Goal: Task Accomplishment & Management: Complete application form

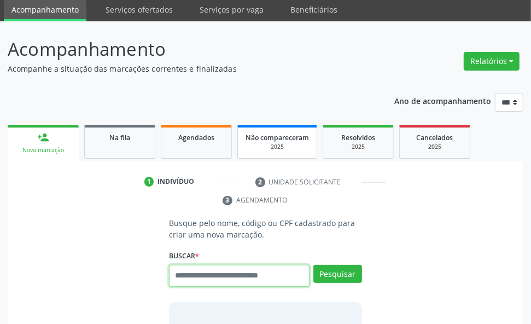
scroll to position [138, 0]
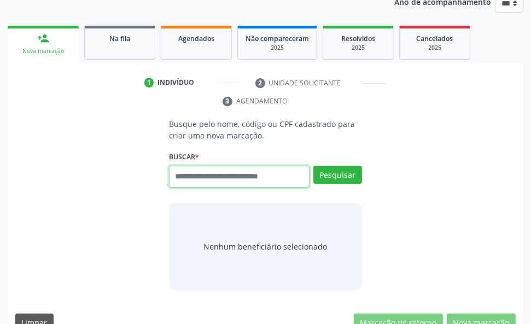
click at [201, 177] on input "text" at bounding box center [239, 177] width 141 height 22
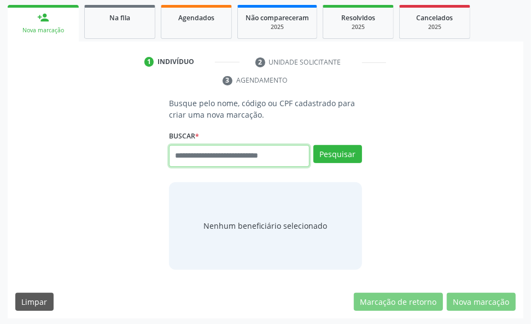
scroll to position [161, 0]
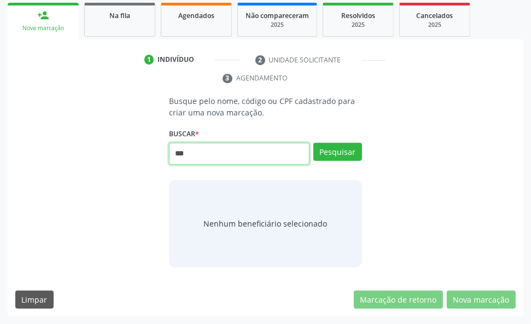
type input "***"
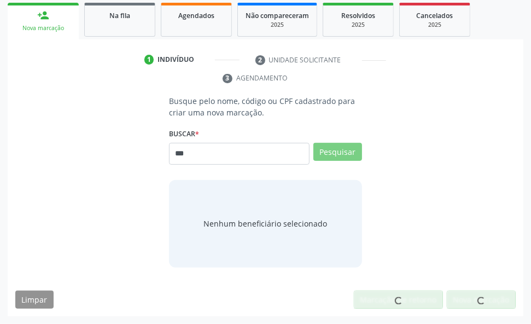
scroll to position [157, 0]
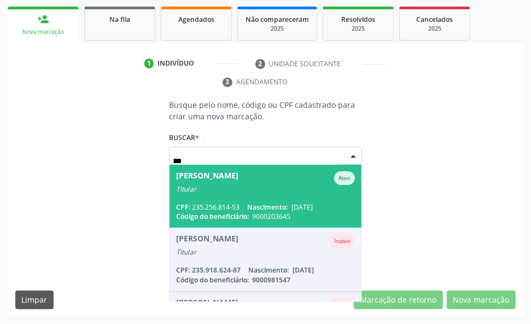
click at [239, 176] on div "Abilio Cesario de Lima Filho" at bounding box center [207, 178] width 62 height 14
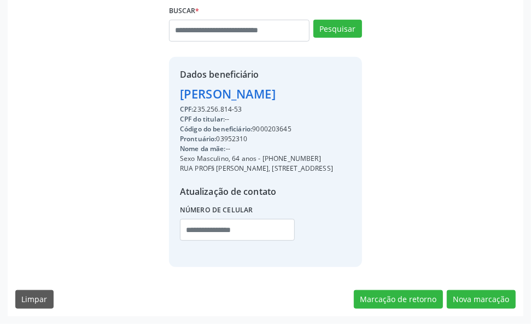
scroll to position [293, 0]
click at [474, 295] on button "Nova marcação" at bounding box center [481, 299] width 69 height 19
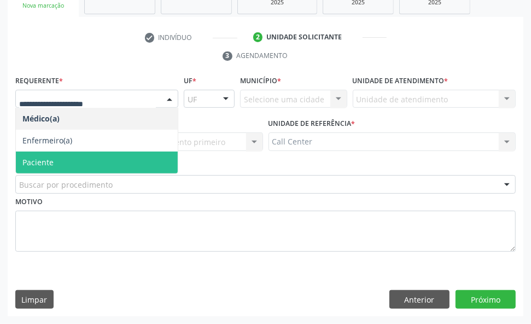
click at [64, 152] on span "Paciente" at bounding box center [97, 163] width 162 height 22
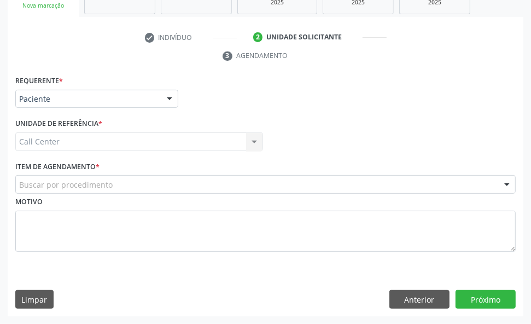
click at [104, 195] on div "Motivo" at bounding box center [265, 223] width 501 height 58
drag, startPoint x: 104, startPoint y: 195, endPoint x: 107, endPoint y: 189, distance: 6.6
click at [19, 189] on input "text" at bounding box center [19, 190] width 0 height 22
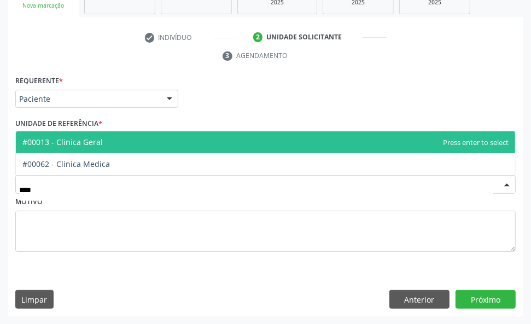
type input "*****"
click at [111, 141] on span "#00013 - Clinica Geral" at bounding box center [266, 142] width 500 height 22
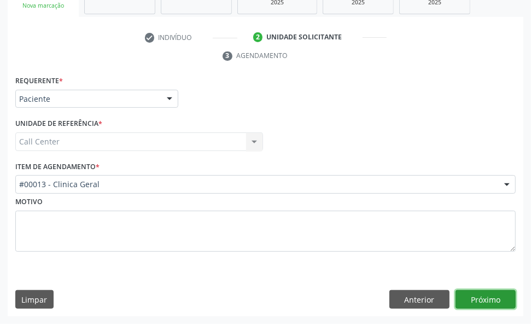
click at [483, 296] on button "Próximo" at bounding box center [486, 299] width 60 height 19
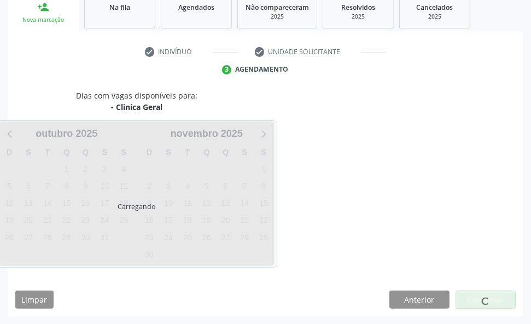
scroll to position [170, 0]
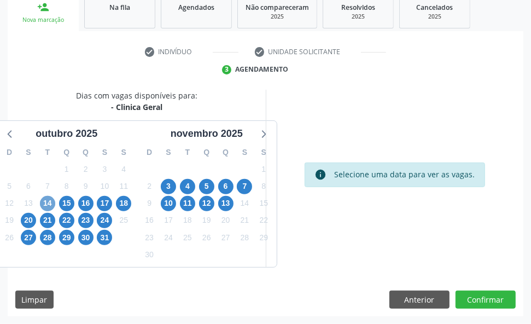
click at [42, 198] on span "14" at bounding box center [47, 203] width 15 height 15
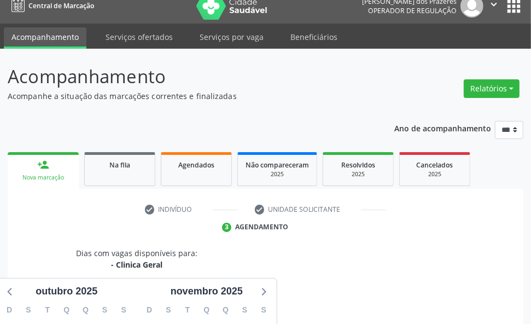
scroll to position [0, 0]
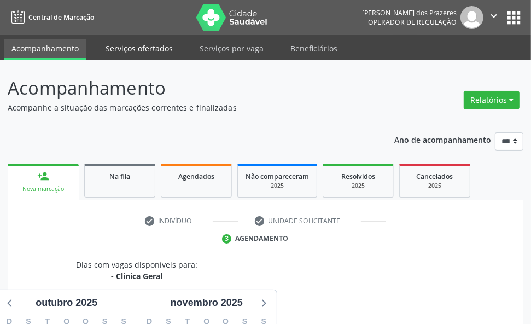
click at [137, 51] on link "Serviços ofertados" at bounding box center [139, 48] width 83 height 19
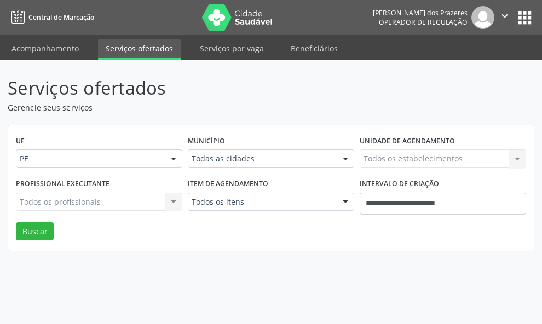
click at [212, 196] on div "Todos os itens" at bounding box center [271, 202] width 166 height 19
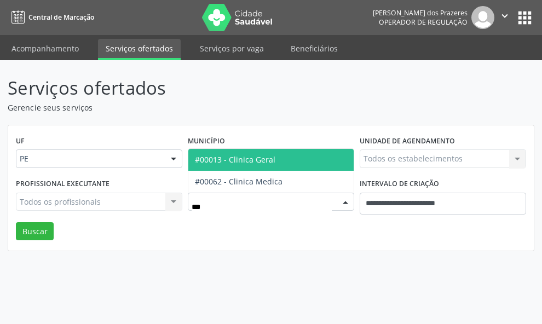
type input "****"
click at [252, 163] on span "#00013 - Clinica Geral" at bounding box center [235, 159] width 80 height 10
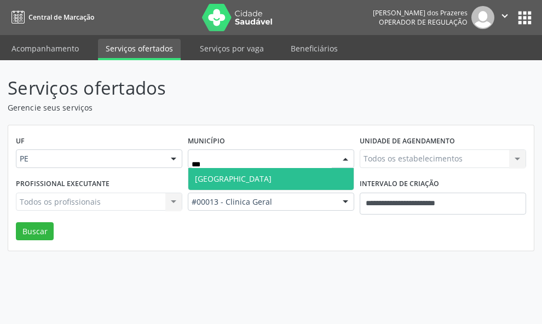
type input "****"
click at [222, 179] on span "Recife" at bounding box center [270, 179] width 165 height 22
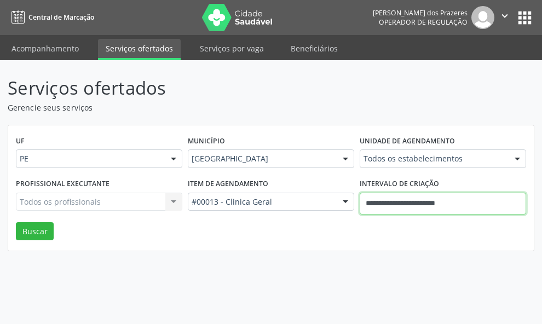
click at [506, 206] on input "**********" at bounding box center [443, 204] width 166 height 22
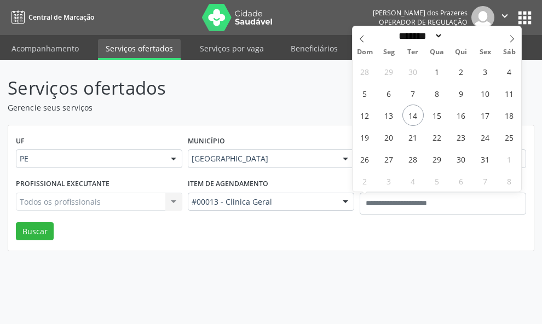
click at [296, 130] on div "UF PE PE Nenhum resultado encontrado para: " " Não há nenhuma opção para ser ex…" at bounding box center [270, 188] width 525 height 126
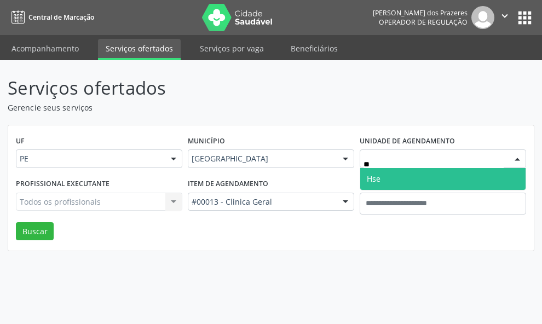
type input "***"
click at [376, 178] on span "Hse" at bounding box center [374, 178] width 14 height 10
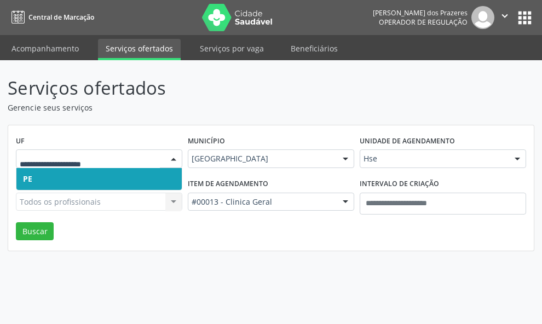
click at [60, 159] on input "text" at bounding box center [90, 164] width 140 height 22
click at [59, 195] on div "Todos os profissionais Todos os profissionais Nenhum resultado encontrado para:…" at bounding box center [99, 202] width 166 height 19
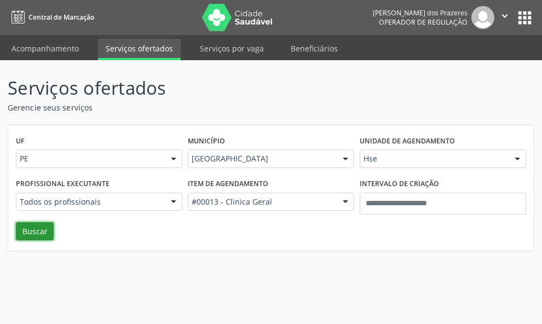
click at [20, 231] on button "Buscar" at bounding box center [35, 231] width 38 height 19
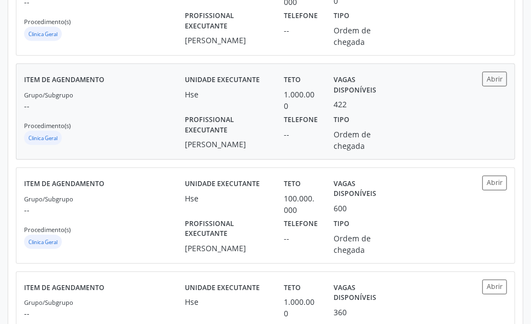
scroll to position [274, 0]
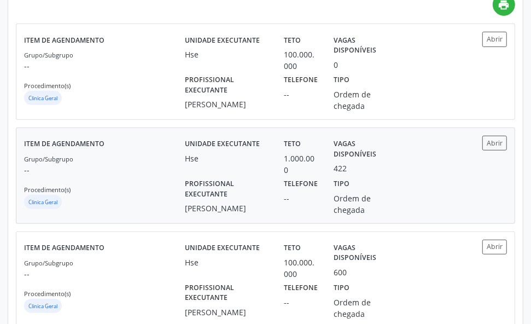
click at [273, 198] on div "Profissional executante Rafaella Cavalcanti Silva da Costa" at bounding box center [226, 196] width 99 height 40
click at [301, 189] on label "Telefone" at bounding box center [301, 184] width 34 height 17
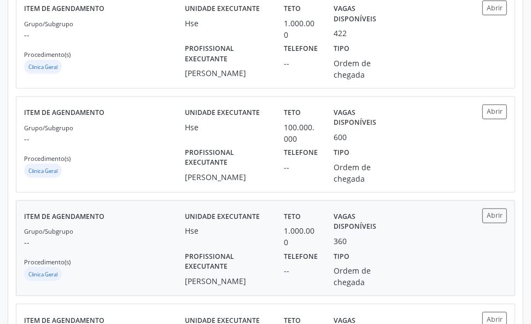
scroll to position [410, 0]
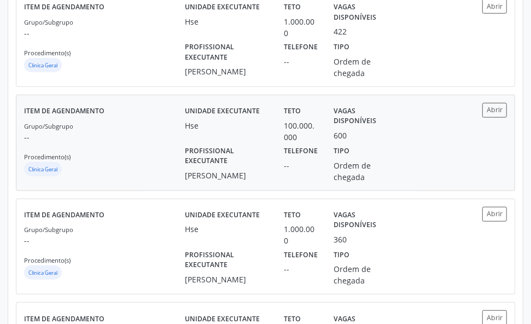
click at [324, 143] on div "Teto 100.000.000" at bounding box center [301, 123] width 50 height 40
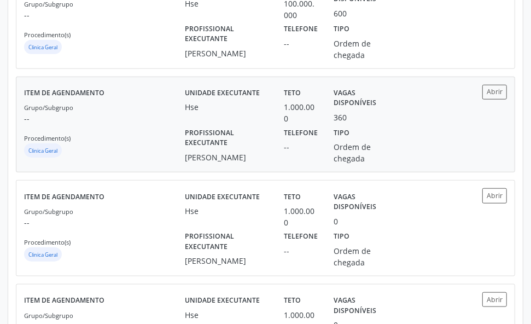
scroll to position [547, 0]
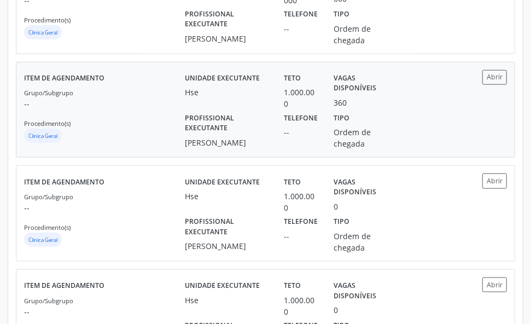
click at [334, 126] on label "Tipo" at bounding box center [342, 117] width 16 height 17
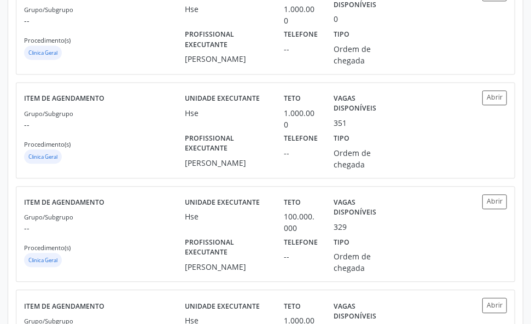
scroll to position [1231, 0]
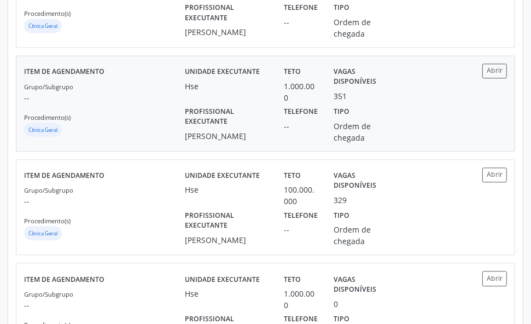
click at [341, 143] on div "Ordem de chegada" at bounding box center [363, 131] width 59 height 23
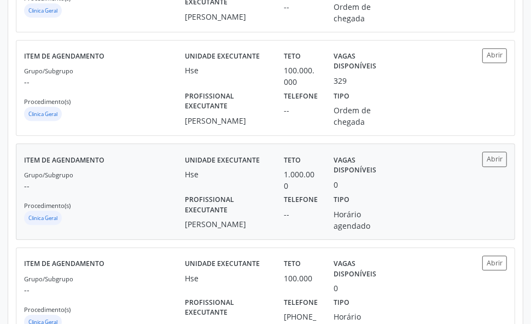
scroll to position [1368, 0]
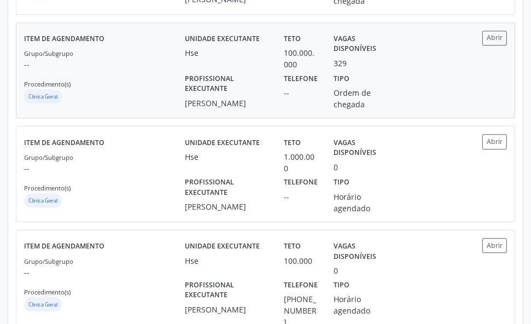
click at [346, 87] on label "Tipo" at bounding box center [342, 78] width 16 height 17
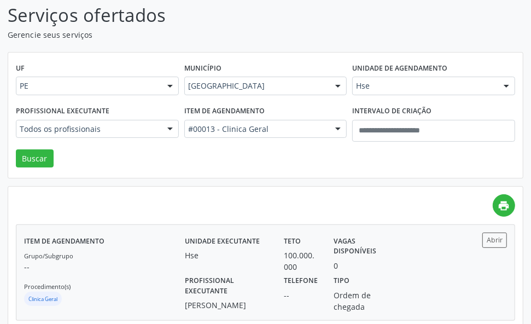
scroll to position [0, 0]
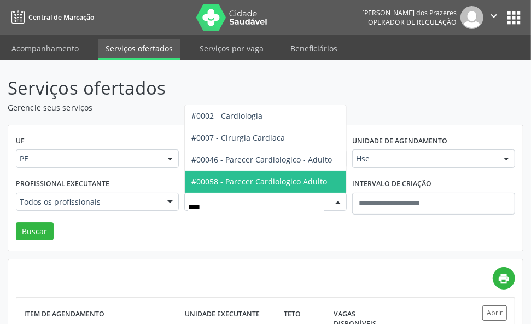
type input "*****"
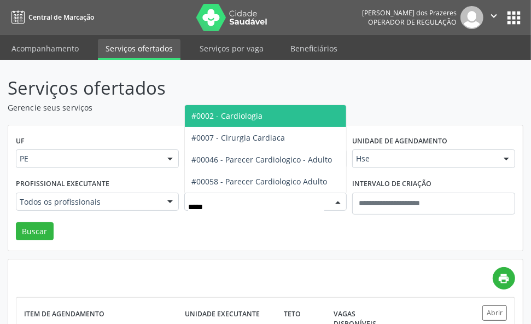
click at [279, 119] on span "#0002 - Cardiologia" at bounding box center [266, 116] width 162 height 22
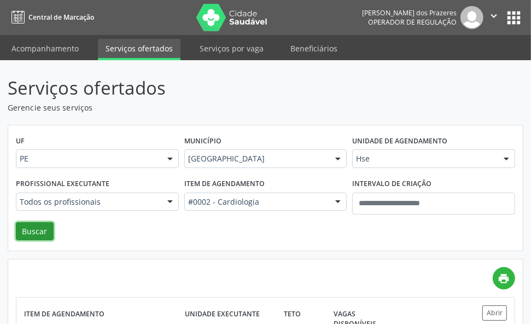
click at [39, 225] on button "Buscar" at bounding box center [35, 231] width 38 height 19
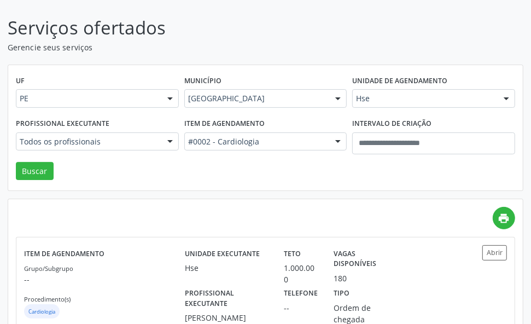
scroll to position [137, 0]
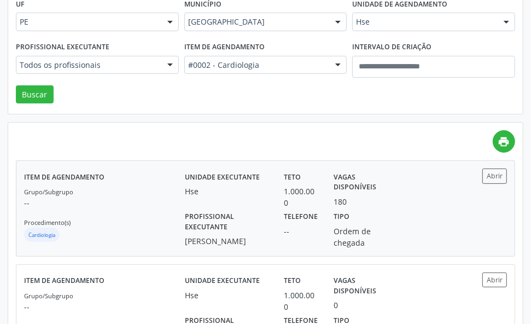
click at [366, 206] on div "180" at bounding box center [363, 201] width 59 height 11
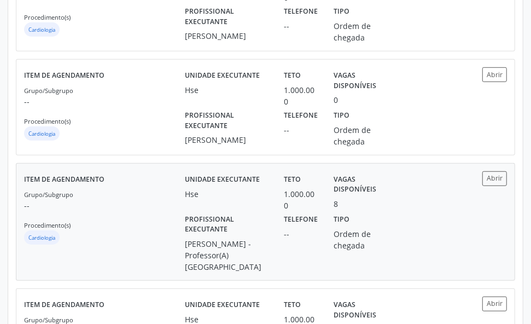
scroll to position [410, 0]
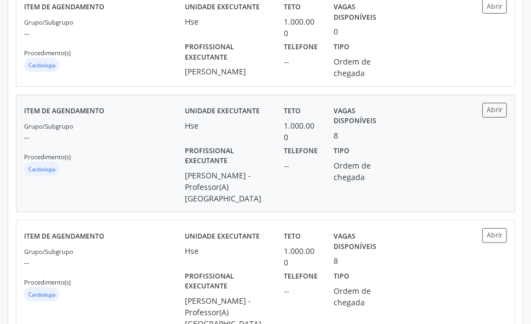
click at [344, 160] on label "Tipo" at bounding box center [342, 151] width 16 height 17
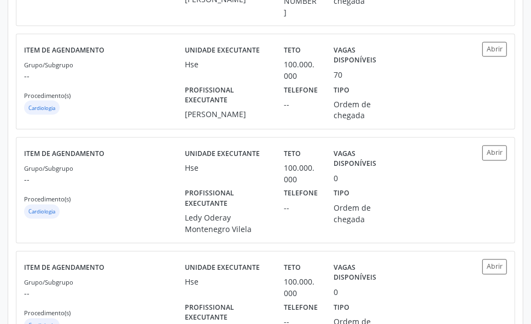
scroll to position [958, 0]
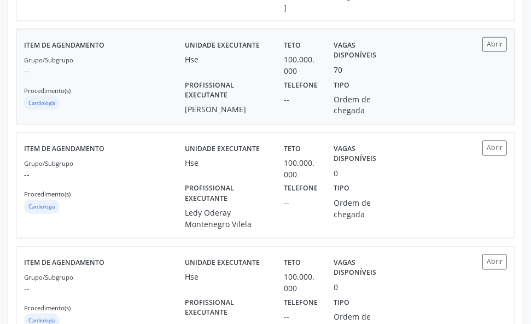
click at [337, 69] on div "70" at bounding box center [338, 69] width 9 height 11
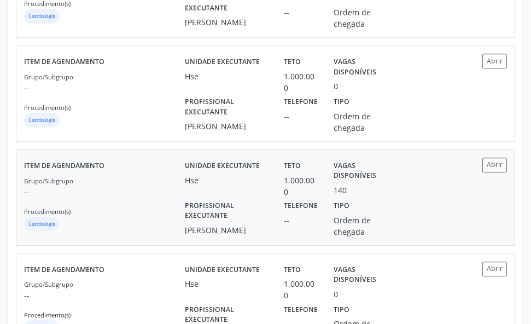
scroll to position [1505, 0]
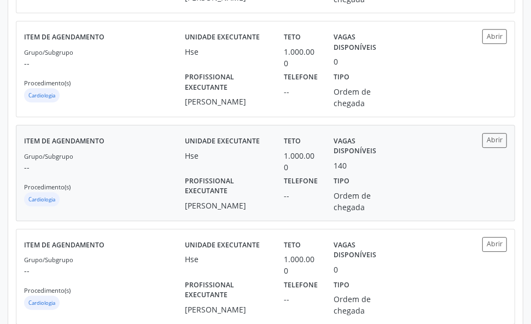
click at [332, 209] on div "Tipo Ordem de chegada" at bounding box center [363, 193] width 74 height 40
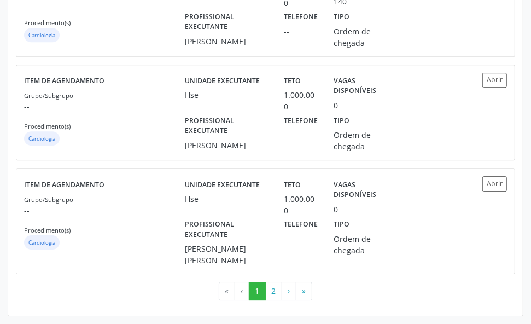
scroll to position [1721, 0]
click at [279, 290] on button "2" at bounding box center [273, 291] width 17 height 19
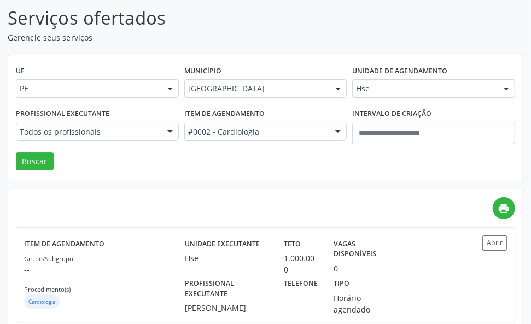
scroll to position [68, 0]
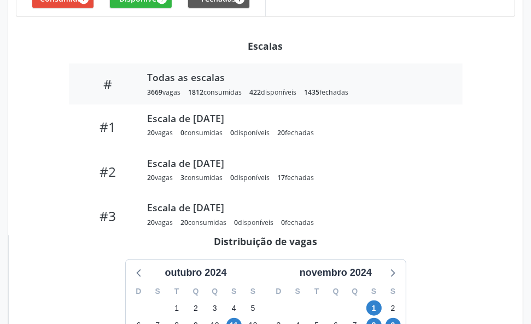
scroll to position [328, 0]
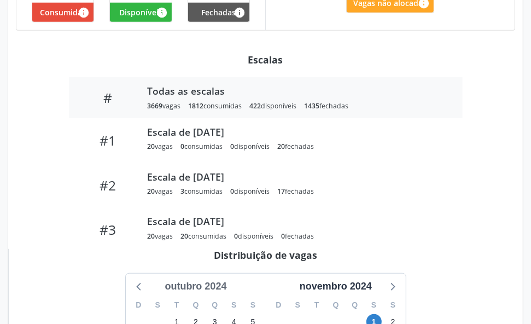
click at [231, 279] on div "outubro 2024" at bounding box center [195, 286] width 71 height 15
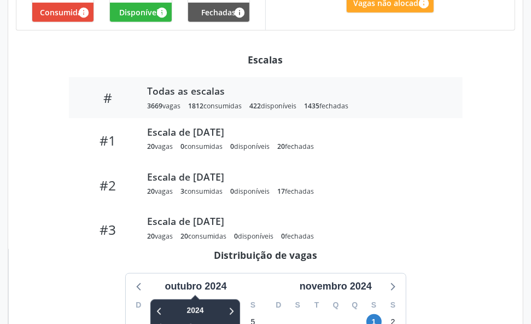
click at [304, 63] on div "Item de agendamento Grupo/Subgrupo -- Procedimento(s) Clinica Geral Unidade exe…" at bounding box center [265, 136] width 515 height 679
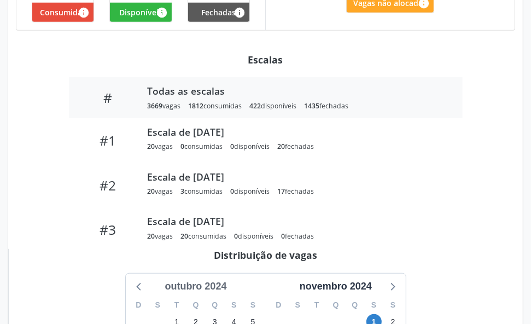
click at [231, 279] on div "outubro 2024" at bounding box center [195, 286] width 71 height 15
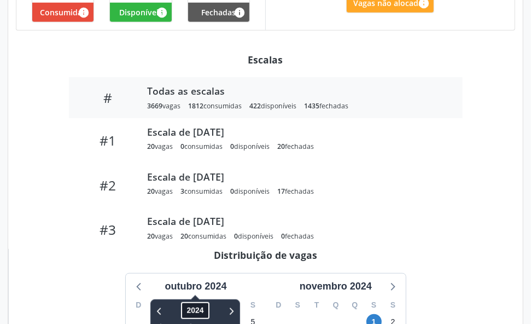
click at [210, 302] on span "2024" at bounding box center [196, 310] width 28 height 17
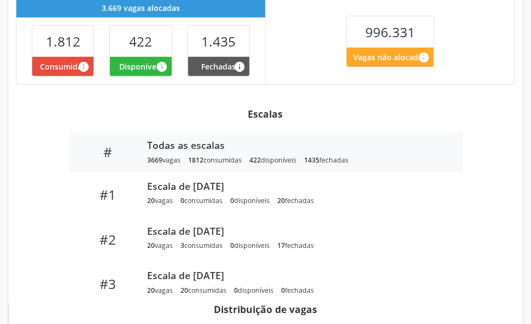
scroll to position [260, 0]
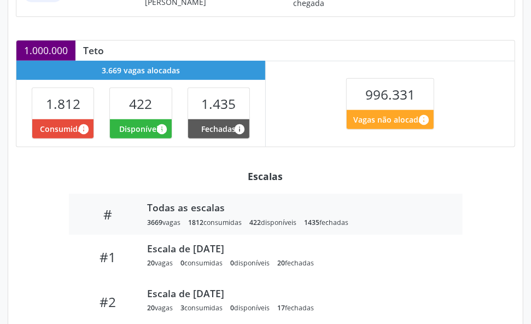
scroll to position [123, 0]
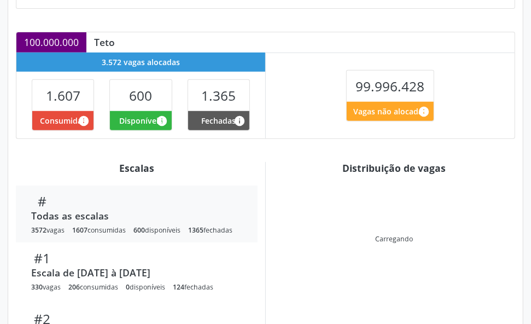
scroll to position [260, 0]
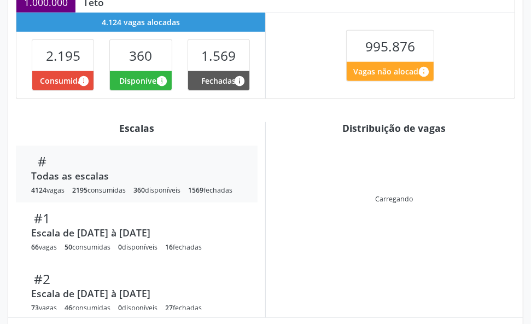
scroll to position [274, 0]
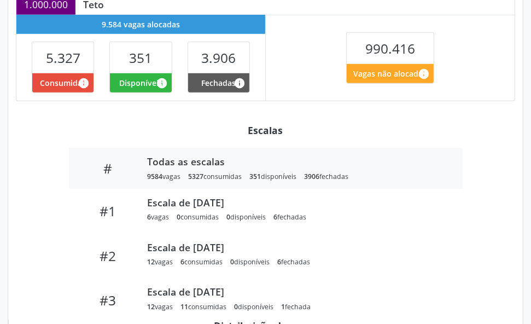
scroll to position [274, 0]
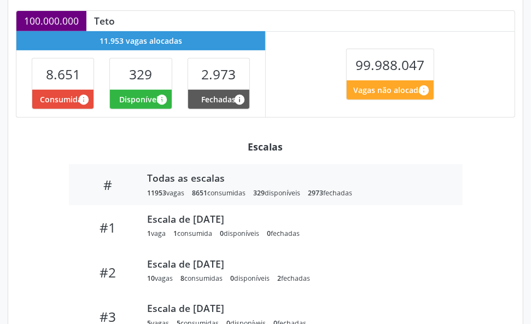
scroll to position [274, 0]
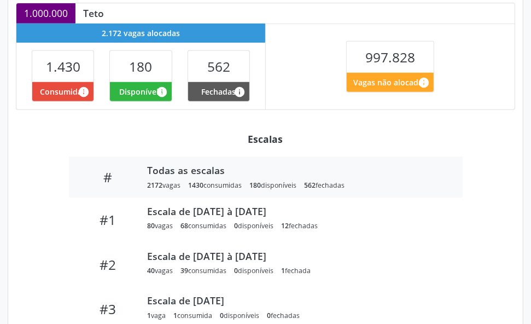
scroll to position [274, 0]
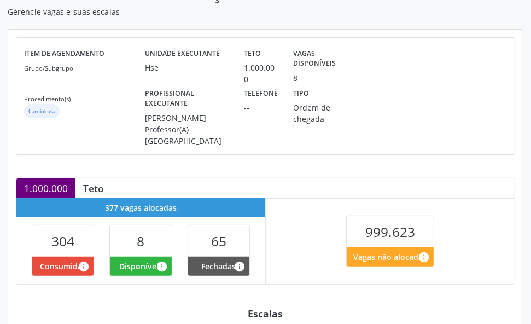
scroll to position [274, 0]
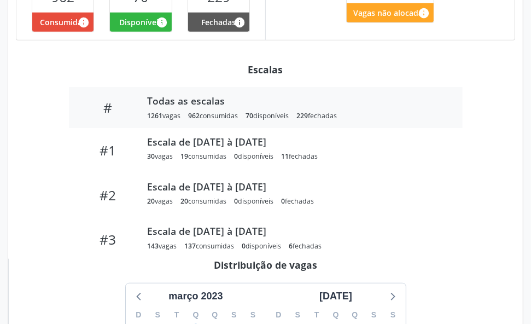
scroll to position [342, 0]
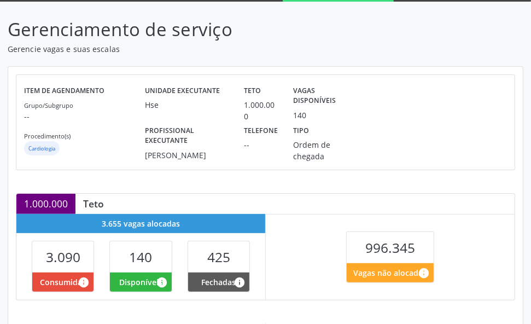
scroll to position [270, 0]
